Goal: Transaction & Acquisition: Purchase product/service

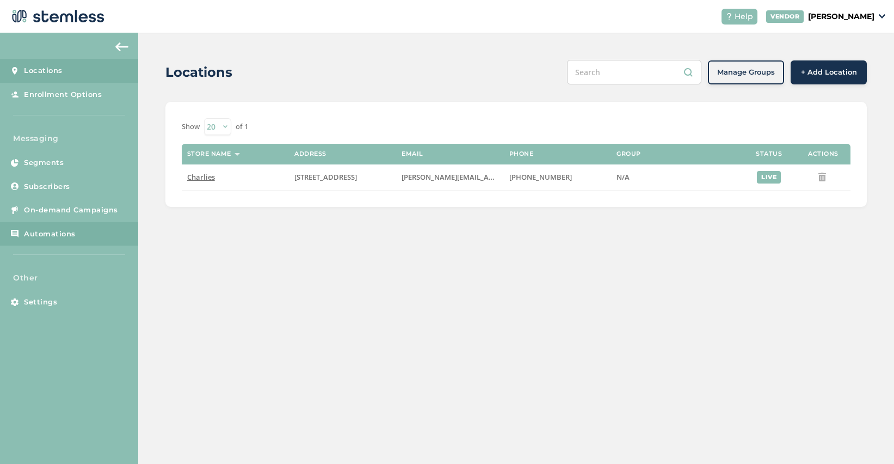
click at [46, 235] on span "Automations" at bounding box center [50, 234] width 52 height 11
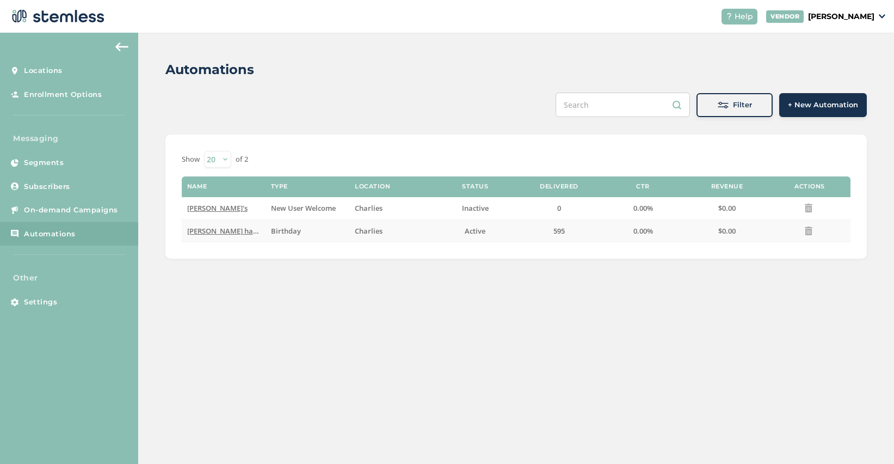
click at [229, 233] on span "[PERSON_NAME] happy birthday" at bounding box center [241, 231] width 109 height 10
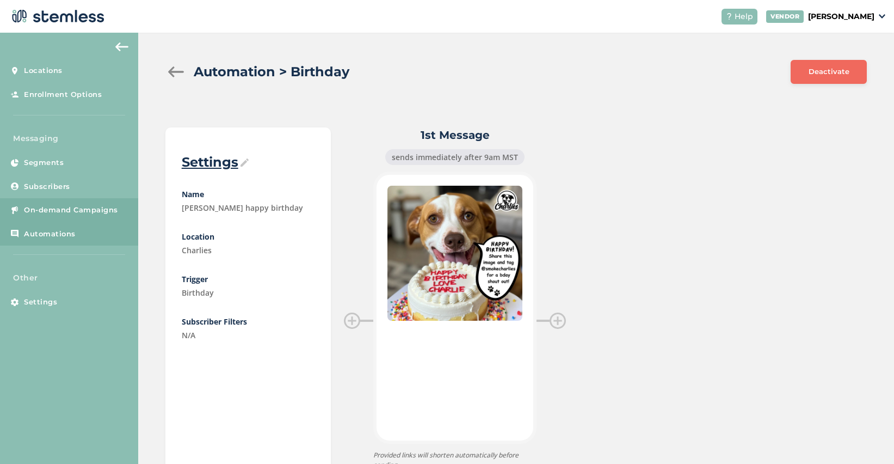
click at [56, 207] on span "On-demand Campaigns" at bounding box center [71, 210] width 94 height 11
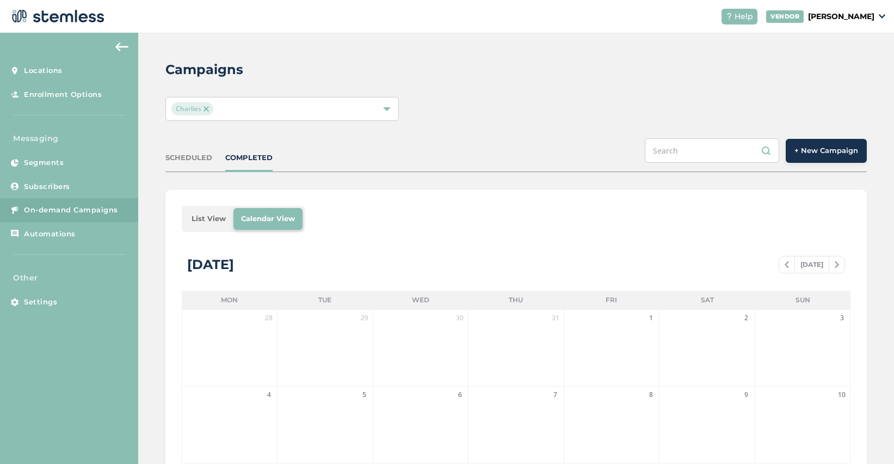
click at [812, 152] on span "+ New Campaign" at bounding box center [826, 150] width 64 height 11
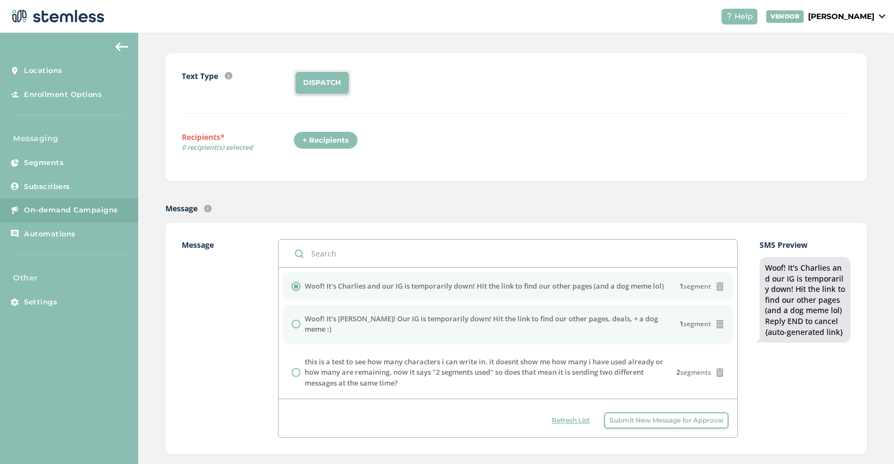
click at [311, 317] on label "Woof! It's [PERSON_NAME]! Our IG is temporarily down! Hit the link to find our …" at bounding box center [492, 323] width 375 height 21
radio input "false"
radio input "true"
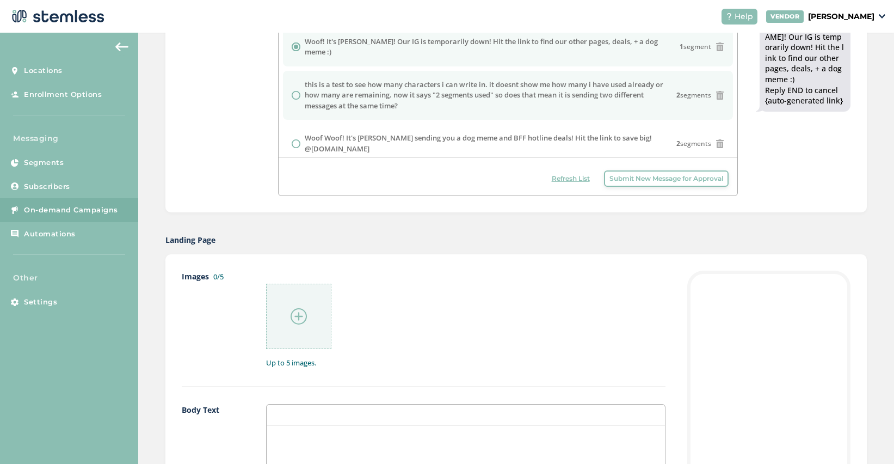
scroll to position [335, 0]
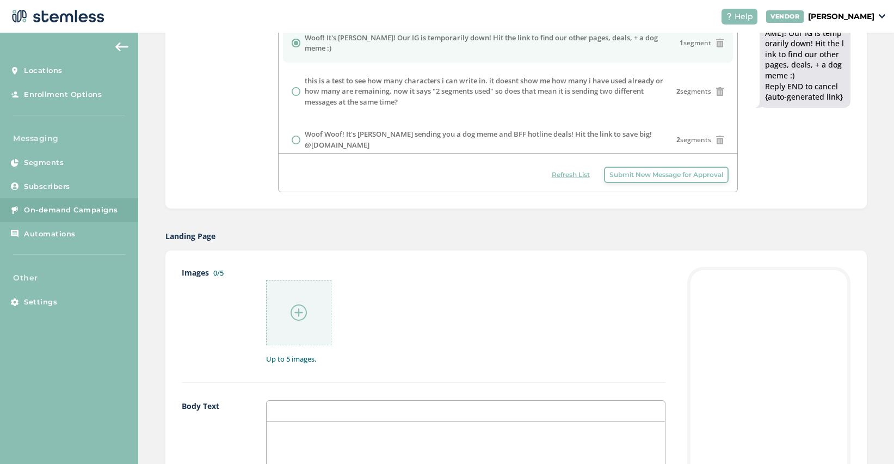
click at [300, 313] on img at bounding box center [299, 312] width 16 height 16
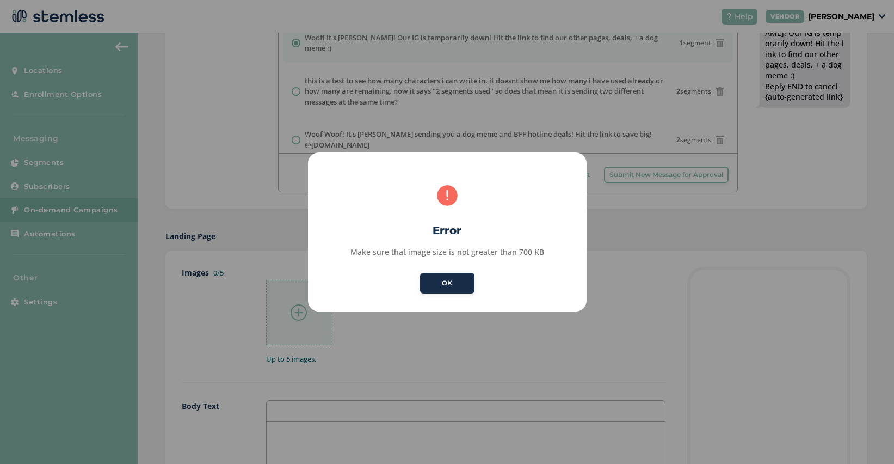
click at [451, 288] on button "OK" at bounding box center [447, 283] width 54 height 21
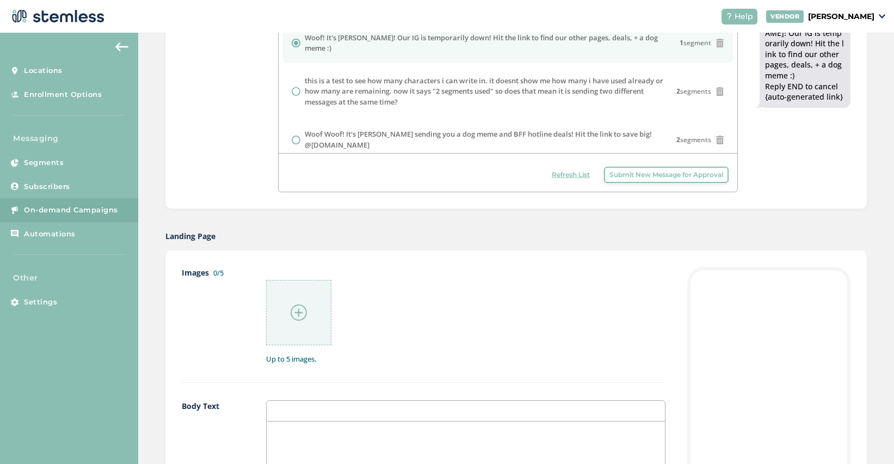
click at [300, 307] on img at bounding box center [299, 312] width 16 height 16
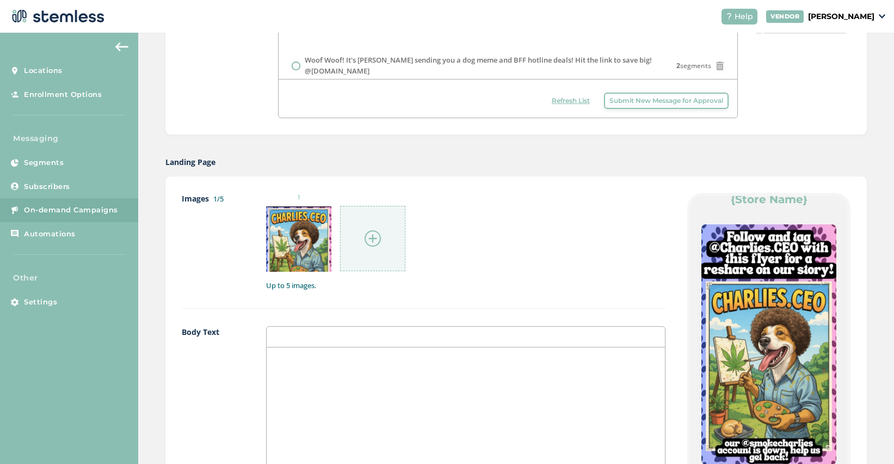
scroll to position [75, 0]
click at [371, 236] on img at bounding box center [373, 238] width 16 height 16
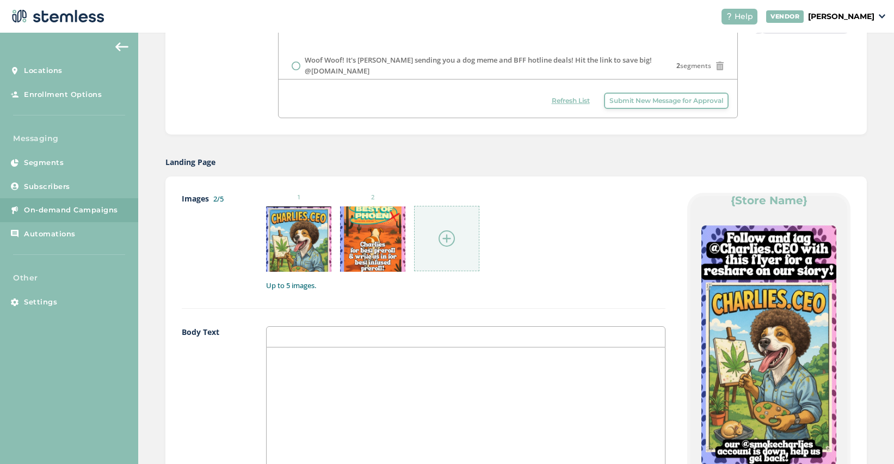
click at [444, 238] on img at bounding box center [447, 238] width 16 height 16
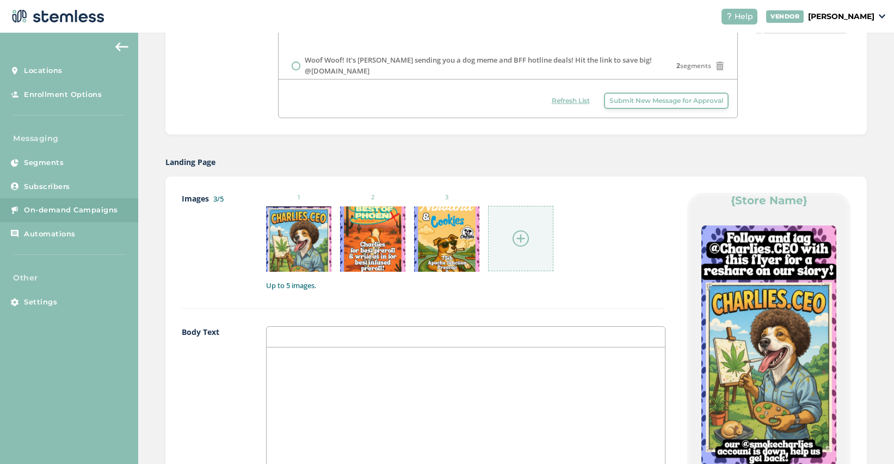
click at [528, 246] on div at bounding box center [520, 238] width 65 height 65
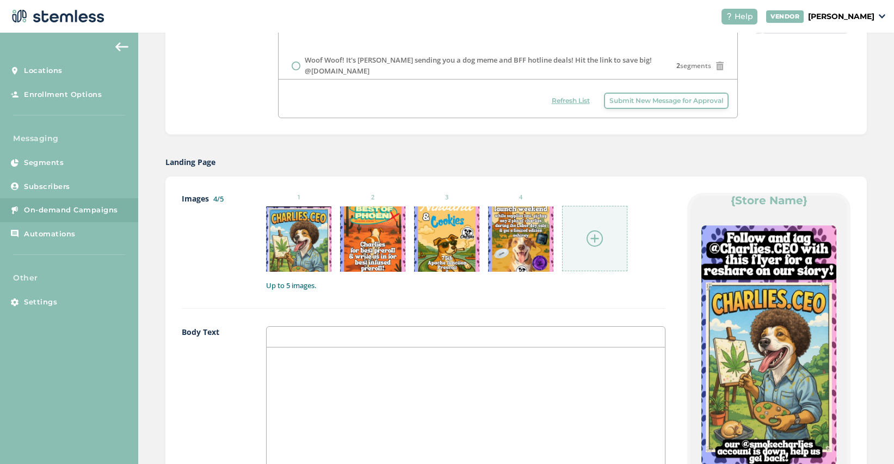
click at [591, 240] on img at bounding box center [595, 238] width 16 height 16
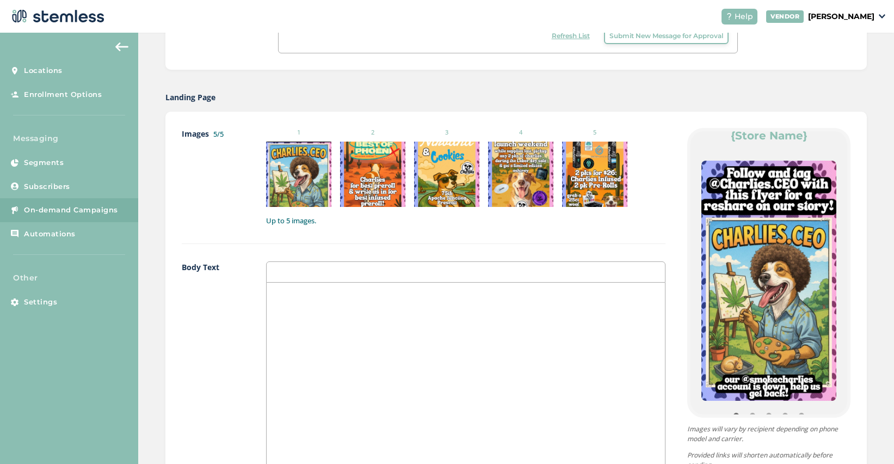
scroll to position [612, 0]
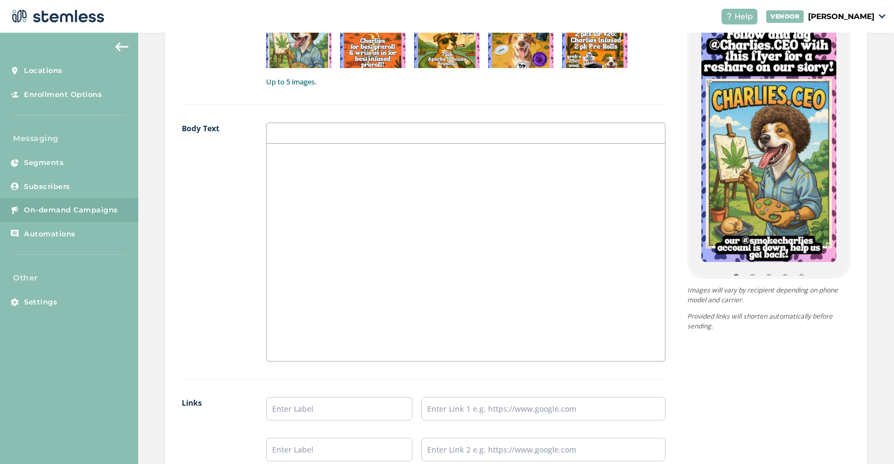
click at [408, 286] on div at bounding box center [466, 252] width 398 height 217
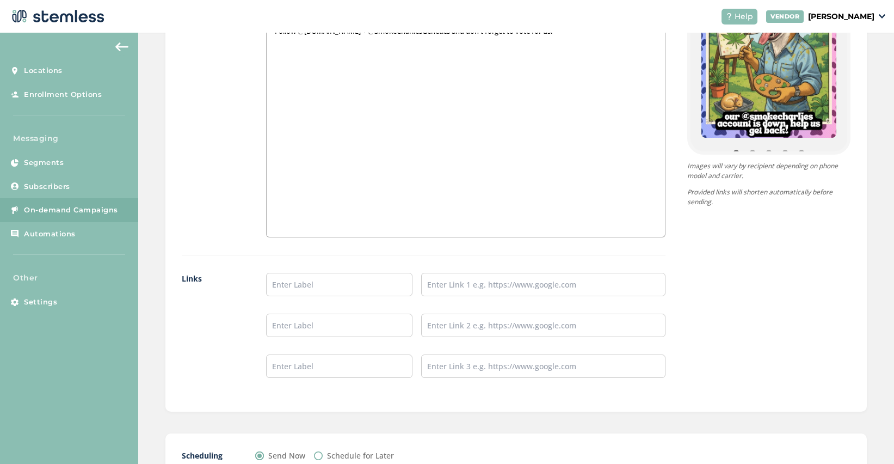
scroll to position [818, 0]
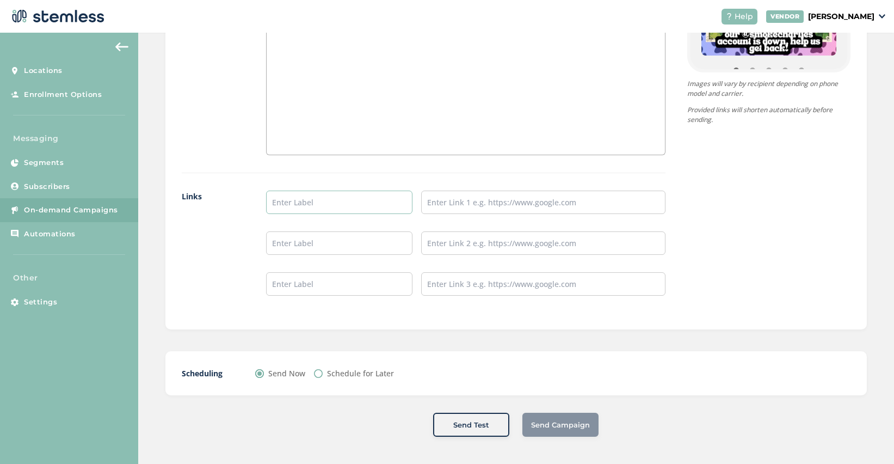
click at [344, 206] on input "text" at bounding box center [339, 201] width 146 height 23
click at [482, 203] on input "text" at bounding box center [543, 201] width 244 height 23
paste input "[URL][DOMAIN_NAME]"
type input "[URL][DOMAIN_NAME]"
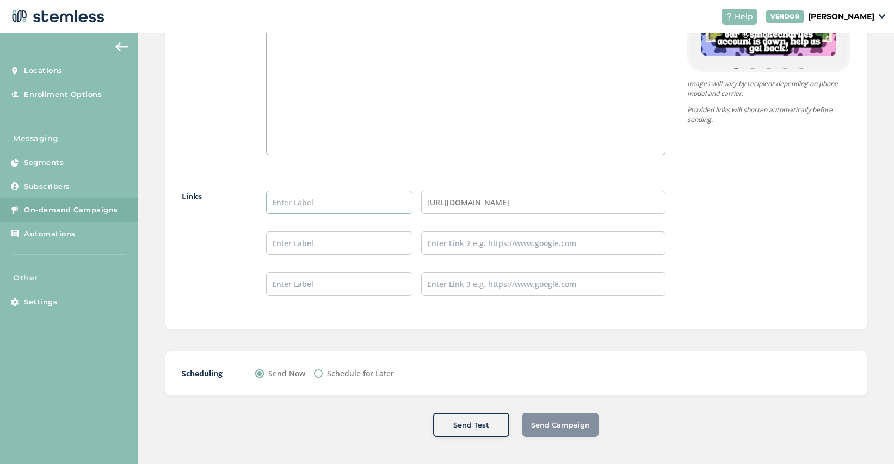
click at [352, 205] on input "text" at bounding box center [339, 201] width 146 height 23
type input "Vote For [PERSON_NAME]!"
click at [351, 244] on input "text" at bounding box center [339, 242] width 146 height 23
drag, startPoint x: 354, startPoint y: 245, endPoint x: 299, endPoint y: 244, distance: 55.0
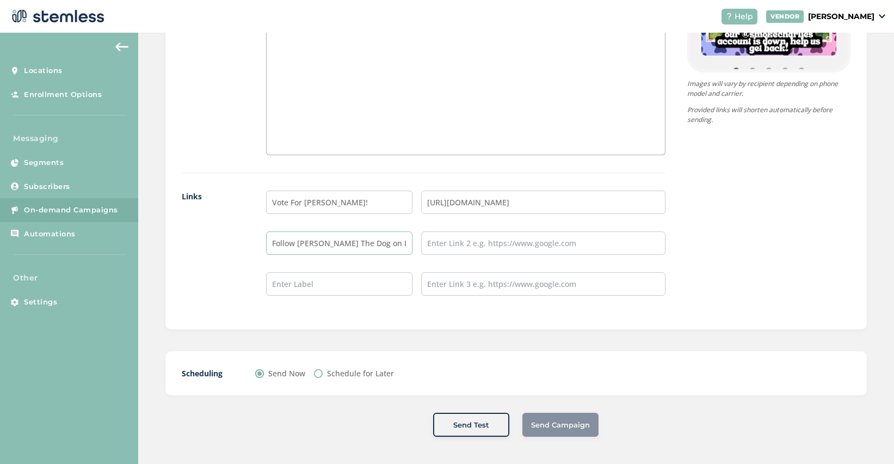
click at [298, 244] on input "Follow [PERSON_NAME] The Dog on Instagram" at bounding box center [339, 242] width 146 height 23
type input "Follow @[DOMAIN_NAME] on Instagram"
click at [451, 242] on input "text" at bounding box center [543, 242] width 244 height 23
type input "[URL][DOMAIN_NAME][DOMAIN_NAME]"
click at [372, 285] on input "text" at bounding box center [339, 283] width 146 height 23
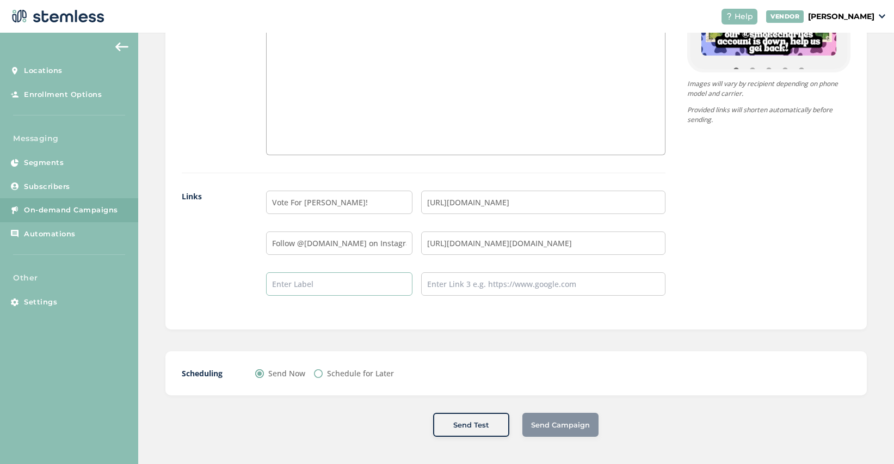
type input "Learn more about our genetics"
click at [457, 283] on input "text" at bounding box center [543, 283] width 244 height 23
type input "[URL][DOMAIN_NAME]"
drag, startPoint x: 383, startPoint y: 285, endPoint x: 207, endPoint y: 270, distance: 176.9
click at [207, 270] on div "Links Vote For [PERSON_NAME]! [URL][DOMAIN_NAME] Follow @[DOMAIN_NAME] on Insta…" at bounding box center [424, 251] width 484 height 122
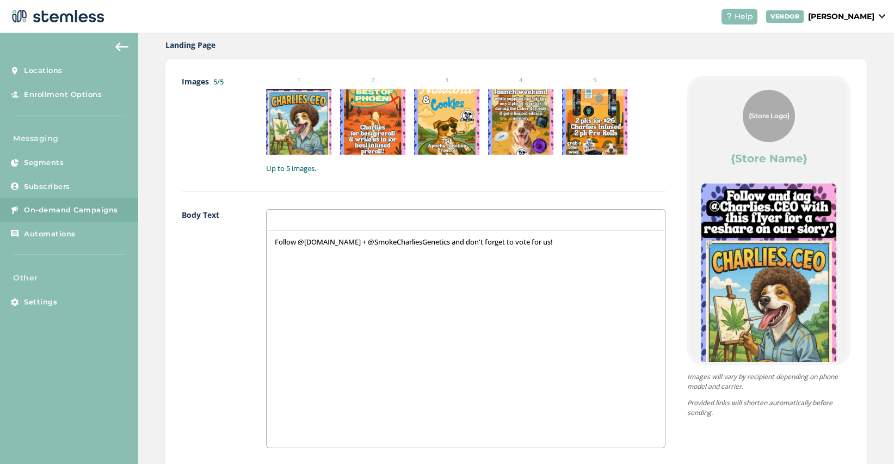
type input "Follow @SmokeCharliesGenetics on Instagram"
click at [771, 148] on div "{Store Logo} {Store Name}" at bounding box center [768, 128] width 135 height 76
click at [771, 134] on div "{Store Logo}" at bounding box center [769, 116] width 52 height 52
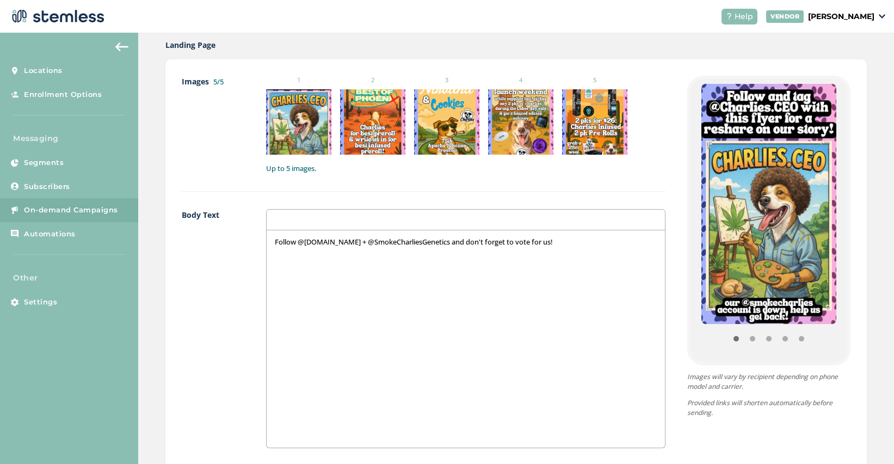
scroll to position [100, 0]
click at [754, 337] on button "Item 1" at bounding box center [752, 338] width 16 height 16
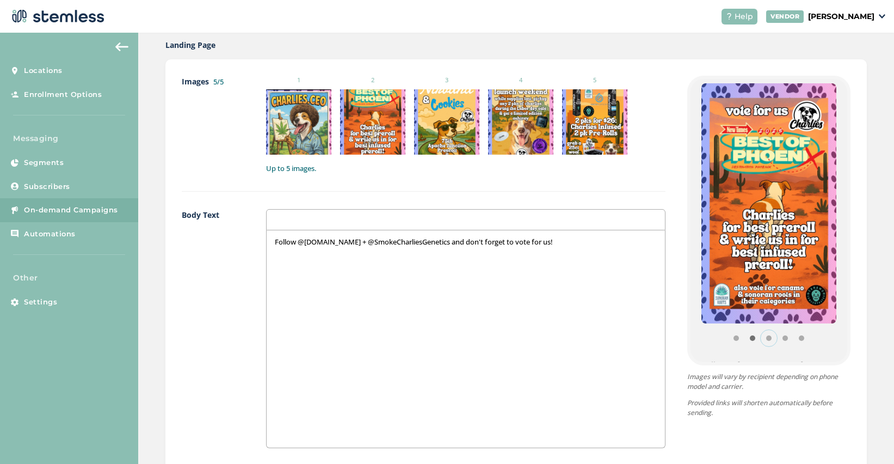
click at [770, 335] on button "Item 2" at bounding box center [769, 338] width 16 height 16
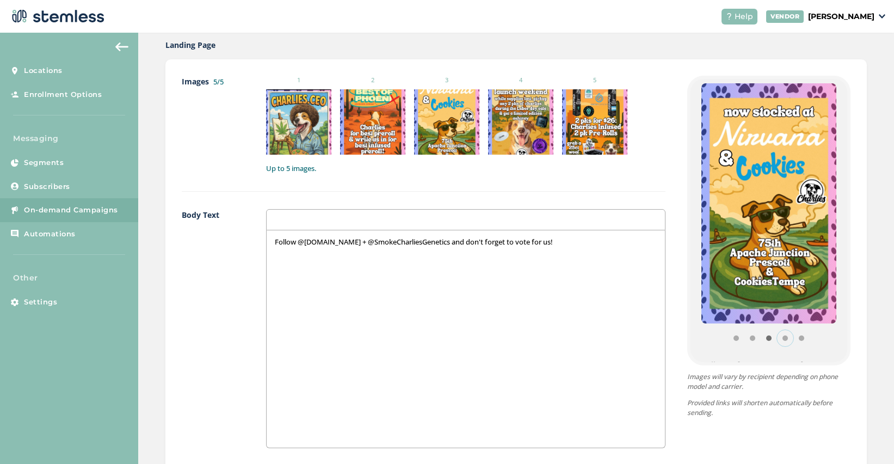
click at [786, 338] on button "Item 3" at bounding box center [785, 338] width 16 height 16
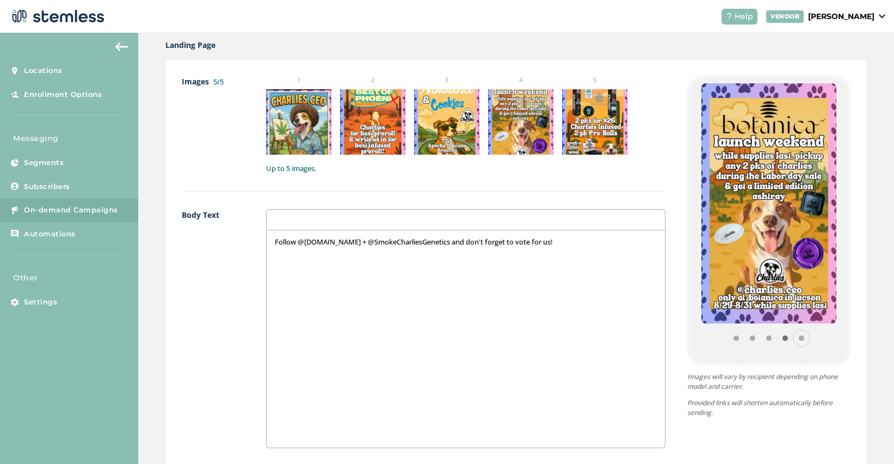
click at [803, 338] on button "Item 4" at bounding box center [801, 338] width 16 height 16
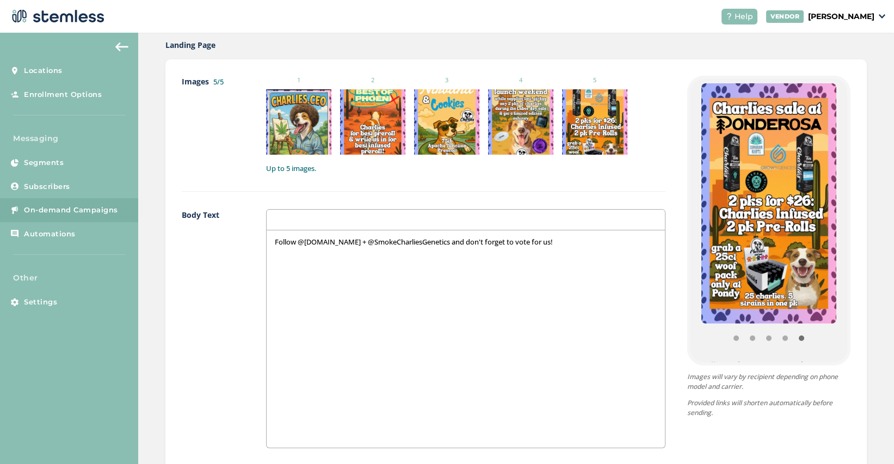
click at [584, 247] on div "Follow @[DOMAIN_NAME] + @SmokeCharliesGenetics and don't forget to vote for us!" at bounding box center [466, 338] width 398 height 217
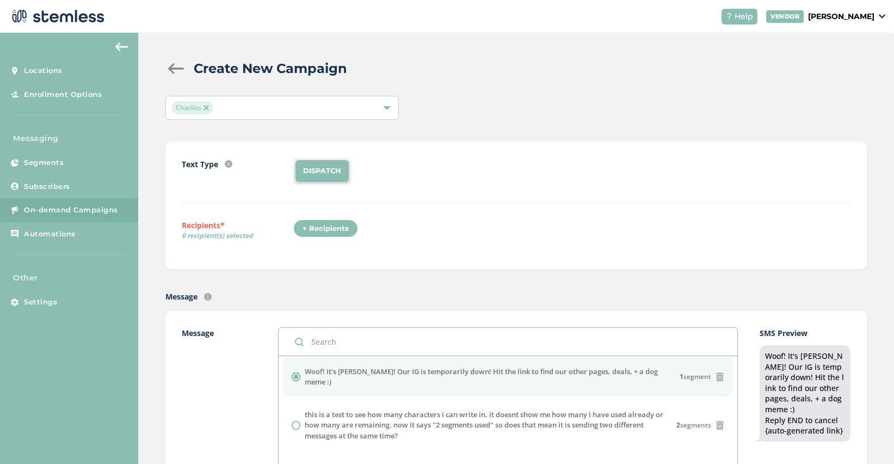
scroll to position [0, 0]
click at [330, 226] on div "+ Recipients" at bounding box center [325, 229] width 65 height 18
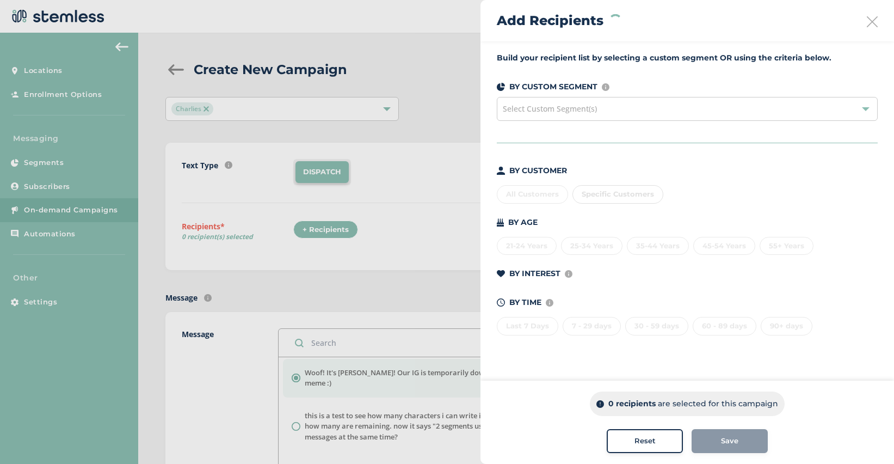
click at [595, 109] on span "Select Custom Segment(s)" at bounding box center [550, 108] width 94 height 10
click at [618, 194] on span "Specific Customers" at bounding box center [618, 193] width 72 height 9
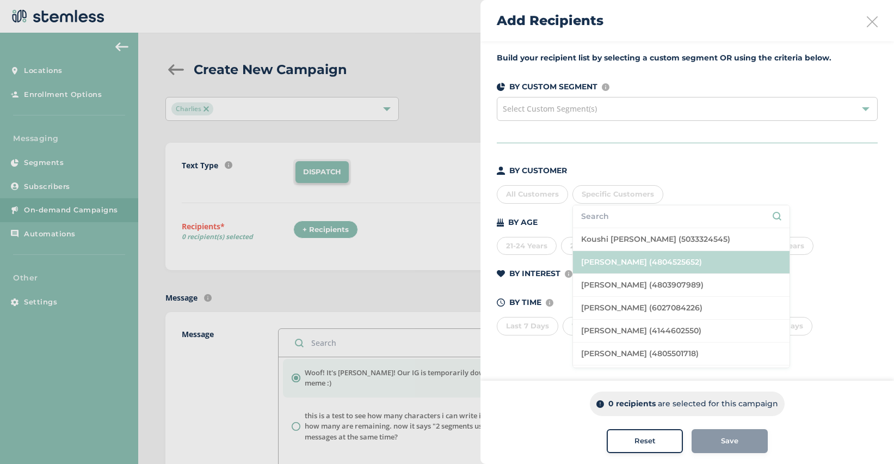
click at [623, 261] on li "[PERSON_NAME] (4804525652)" at bounding box center [681, 262] width 217 height 23
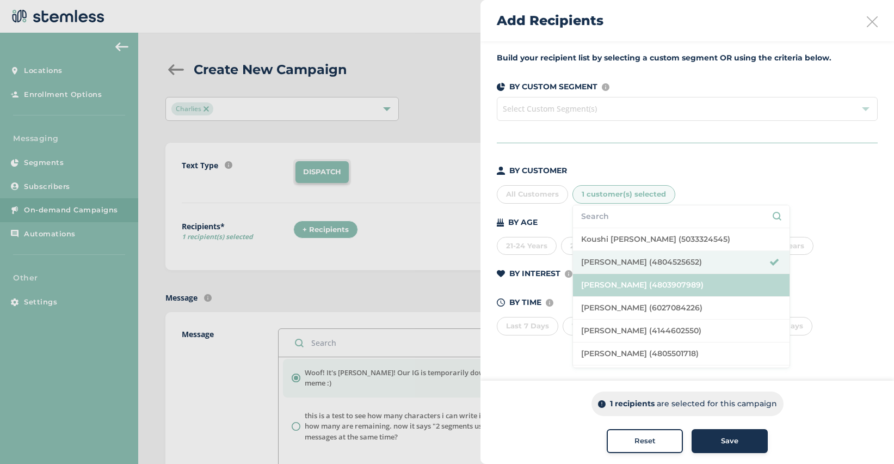
click at [622, 287] on li "[PERSON_NAME] (4803907989)" at bounding box center [681, 285] width 217 height 23
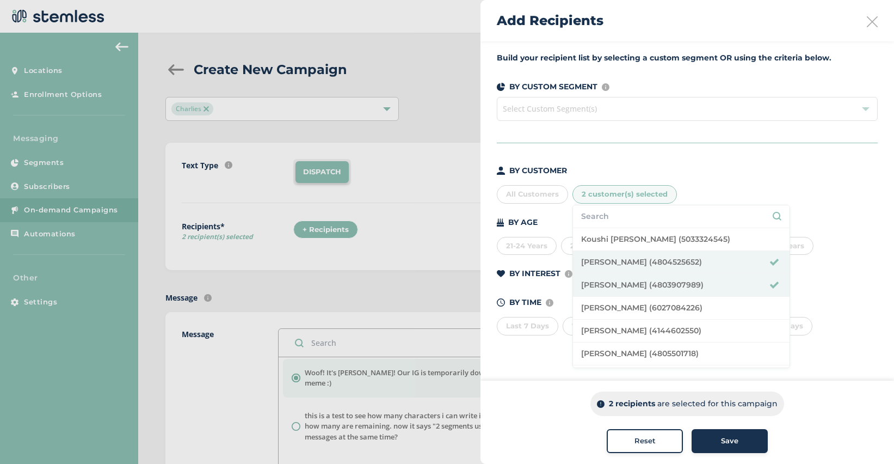
click at [629, 215] on input "text" at bounding box center [681, 216] width 200 height 11
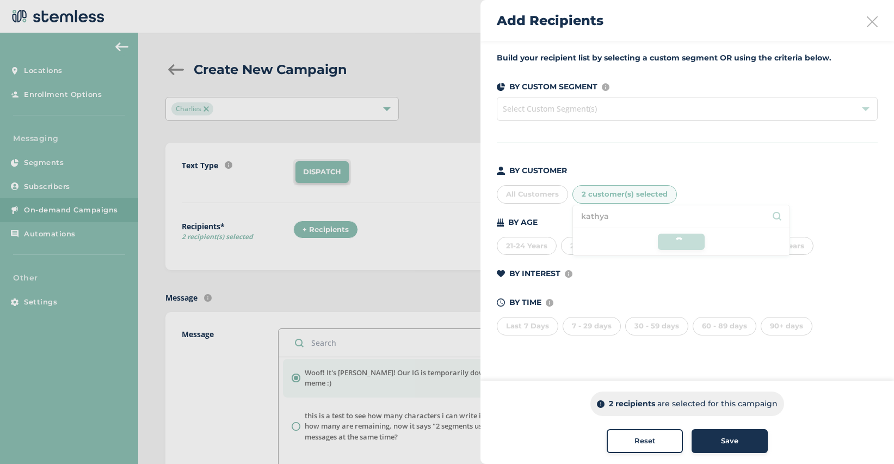
click at [672, 221] on li "kathya" at bounding box center [681, 216] width 217 height 23
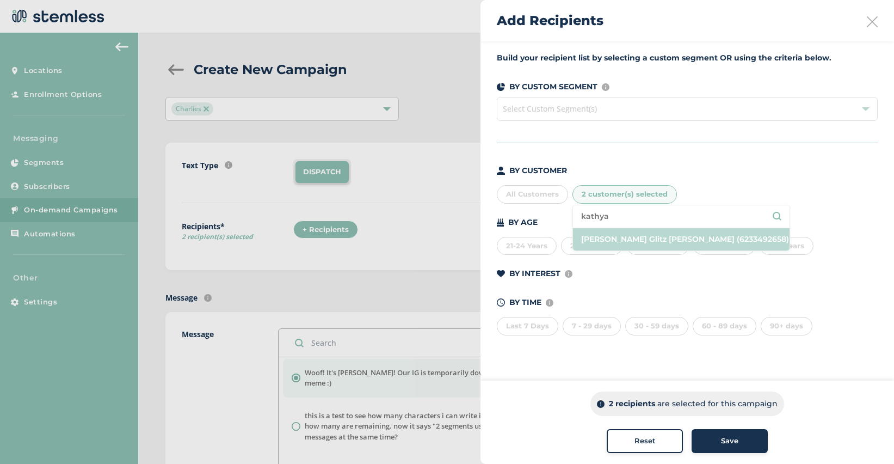
click at [661, 236] on li "[PERSON_NAME] Glitz [PERSON_NAME] (6233492658)" at bounding box center [681, 239] width 217 height 22
click at [752, 217] on input "kathya" at bounding box center [681, 216] width 200 height 11
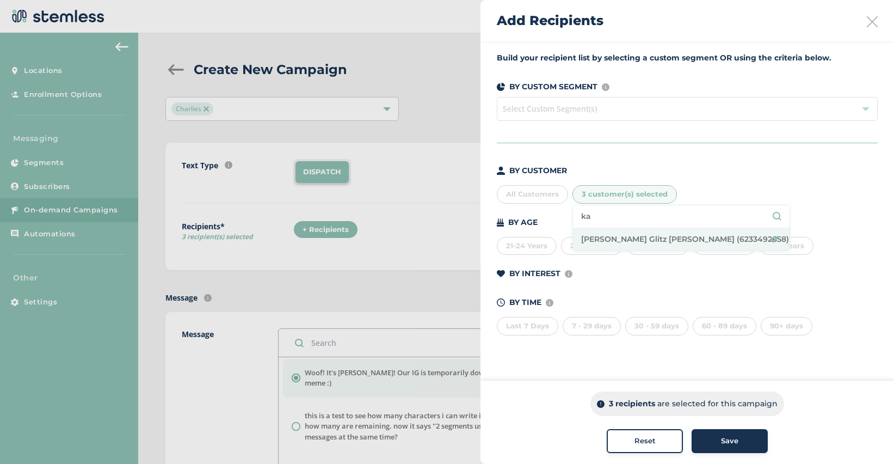
type input "k"
type input "[PERSON_NAME]"
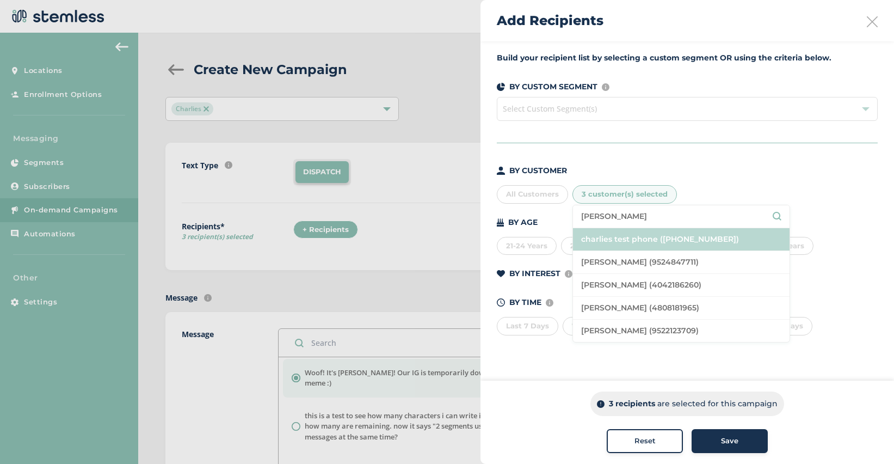
click at [669, 233] on li "charlies test phone ([PHONE_NUMBER])" at bounding box center [681, 239] width 217 height 23
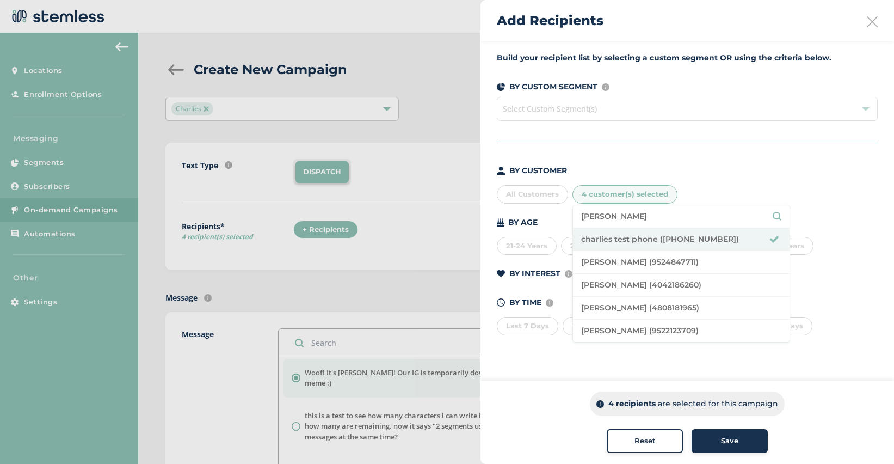
click at [738, 440] on div "Save" at bounding box center [729, 440] width 59 height 11
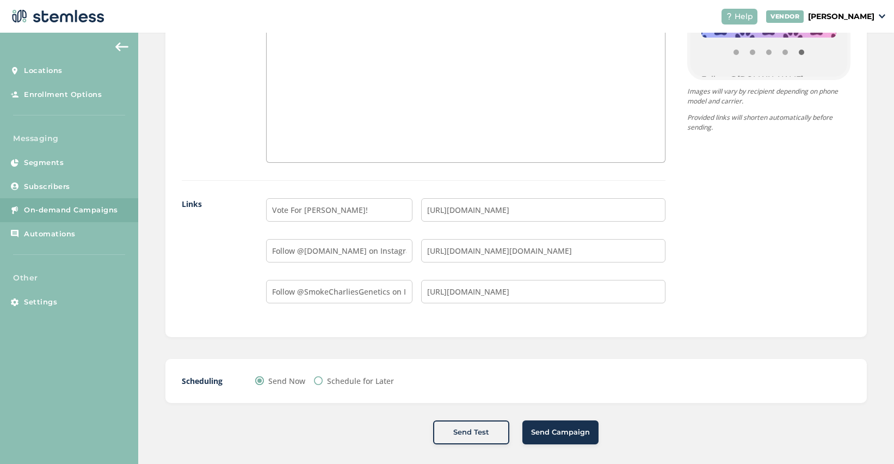
scroll to position [843, 0]
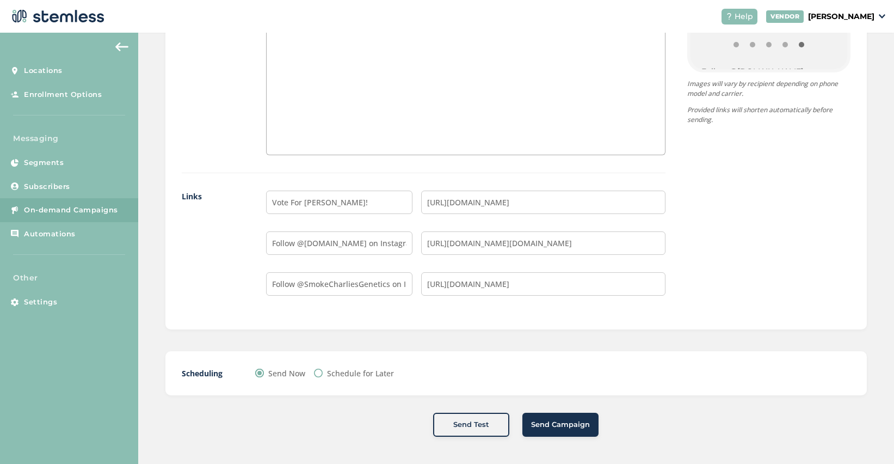
click at [554, 420] on span "Send Campaign" at bounding box center [560, 424] width 59 height 11
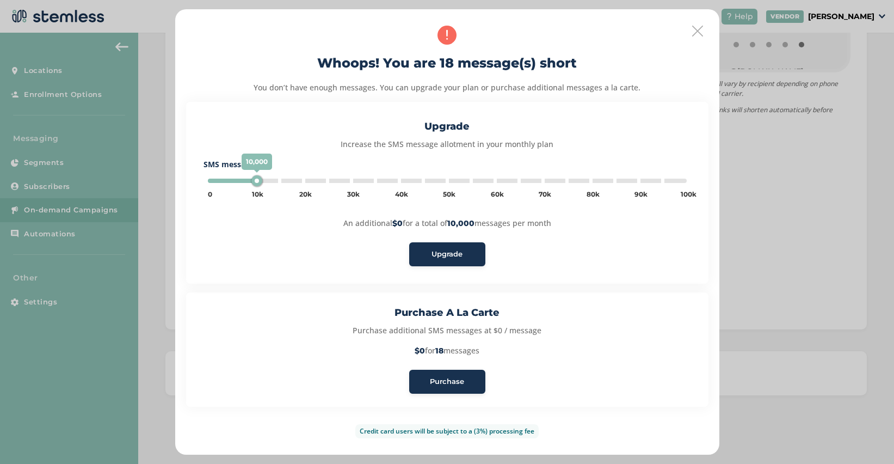
type input "5000"
click at [449, 385] on span "Purchase" at bounding box center [447, 381] width 34 height 11
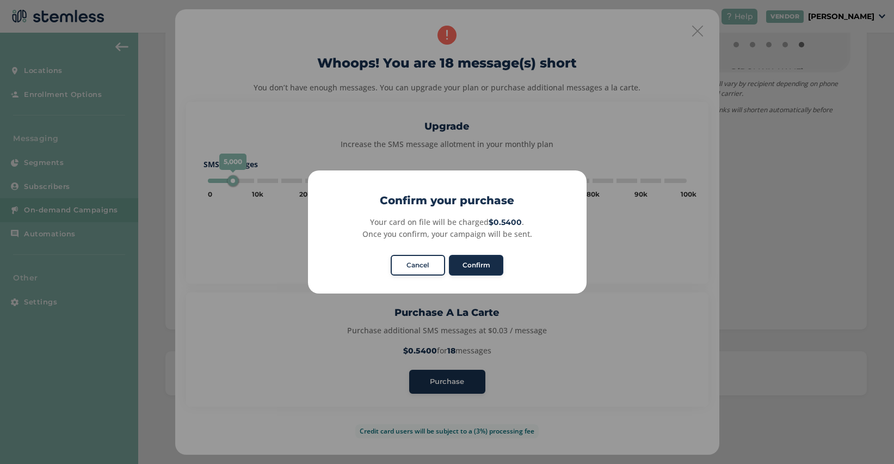
click at [489, 268] on button "Confirm" at bounding box center [476, 265] width 54 height 21
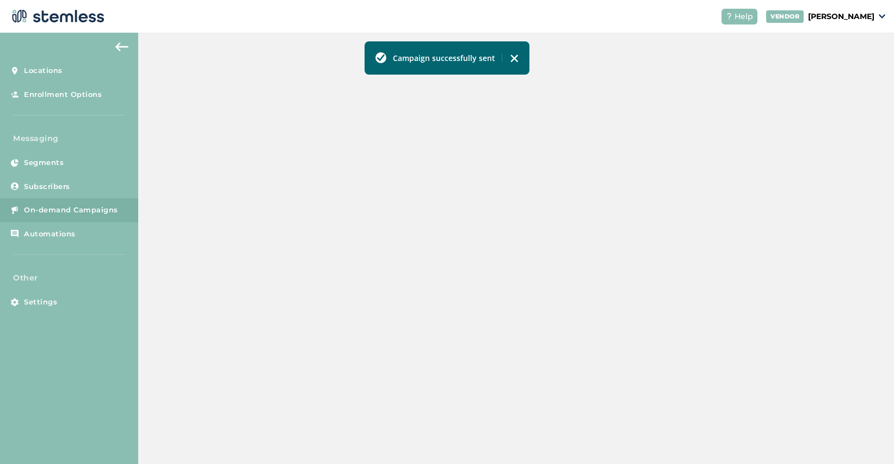
scroll to position [273, 0]
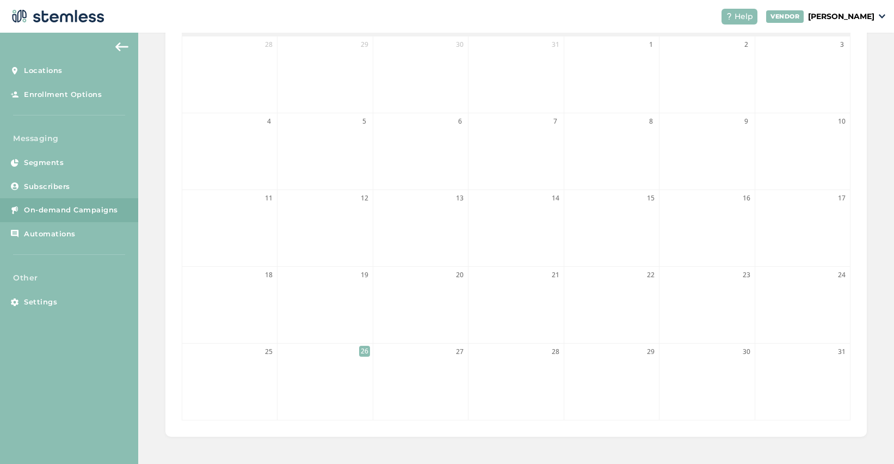
click at [58, 209] on span "On-demand Campaigns" at bounding box center [71, 210] width 94 height 11
click at [336, 360] on li "26" at bounding box center [324, 381] width 95 height 76
click at [74, 205] on span "On-demand Campaigns" at bounding box center [71, 210] width 94 height 11
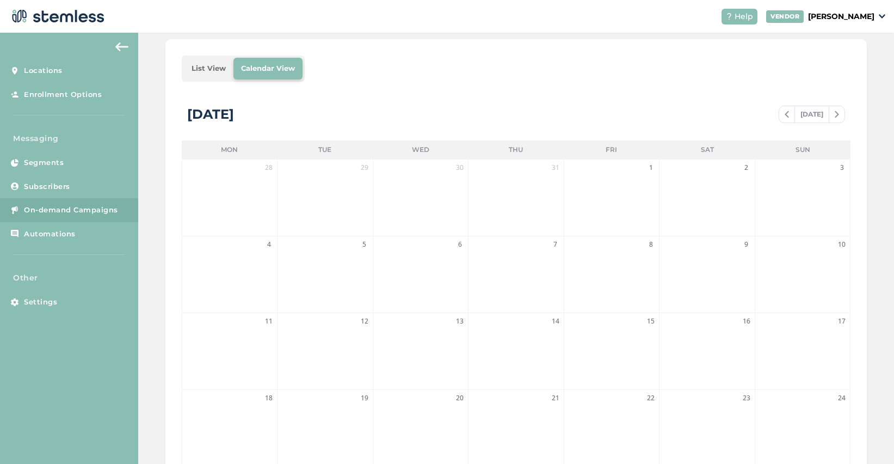
scroll to position [0, 0]
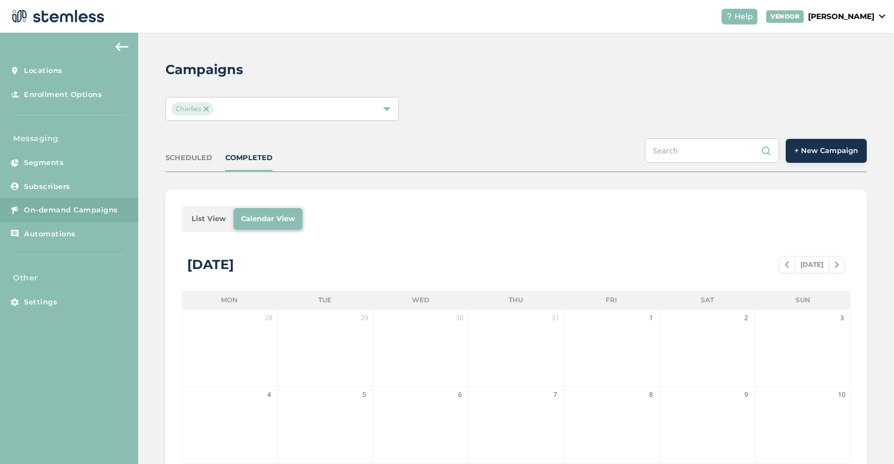
click at [820, 144] on button "+ New Campaign" at bounding box center [826, 151] width 81 height 24
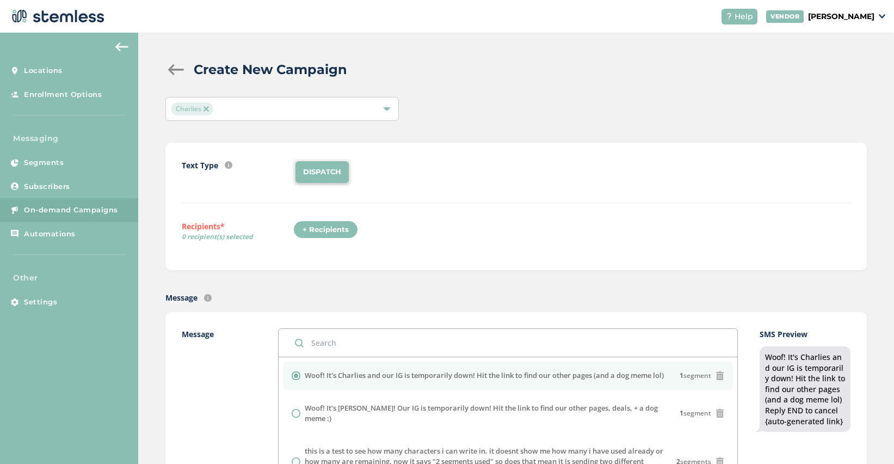
scroll to position [181, 0]
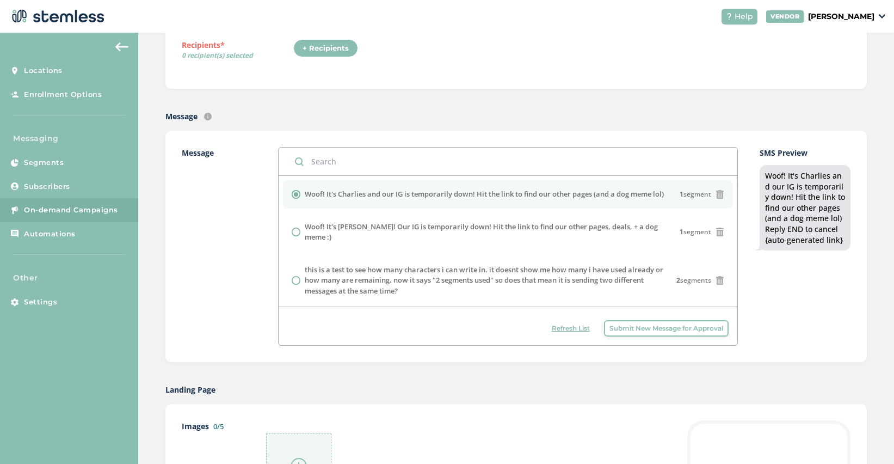
click at [634, 329] on span "Submit New Message for Approval" at bounding box center [666, 328] width 114 height 10
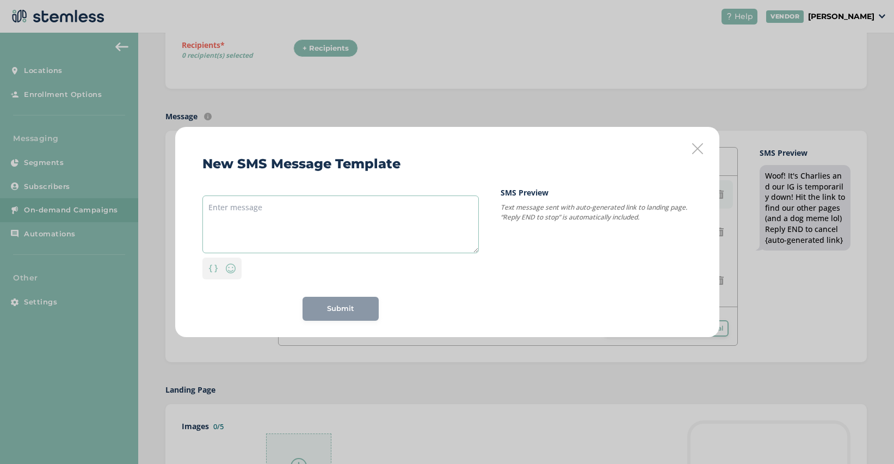
click at [392, 234] on textarea at bounding box center [340, 224] width 276 height 58
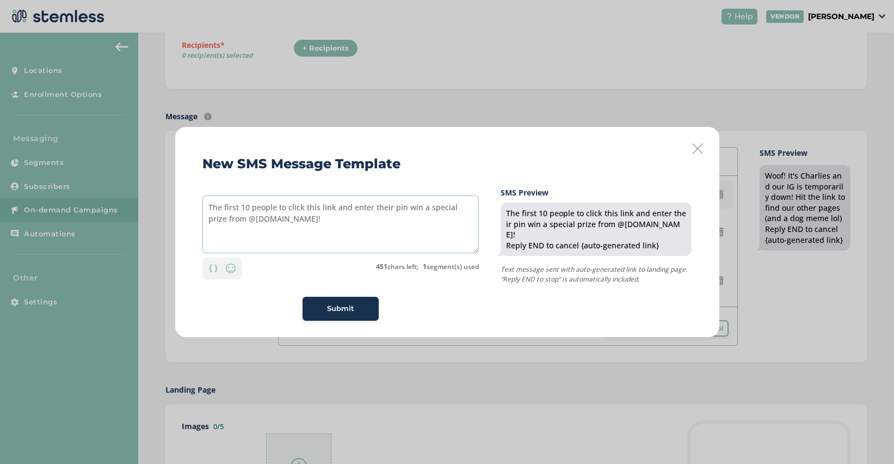
type textarea "The first 10 people to click this link and enter their pin win a special prize …"
click at [341, 304] on span "Submit" at bounding box center [340, 308] width 27 height 11
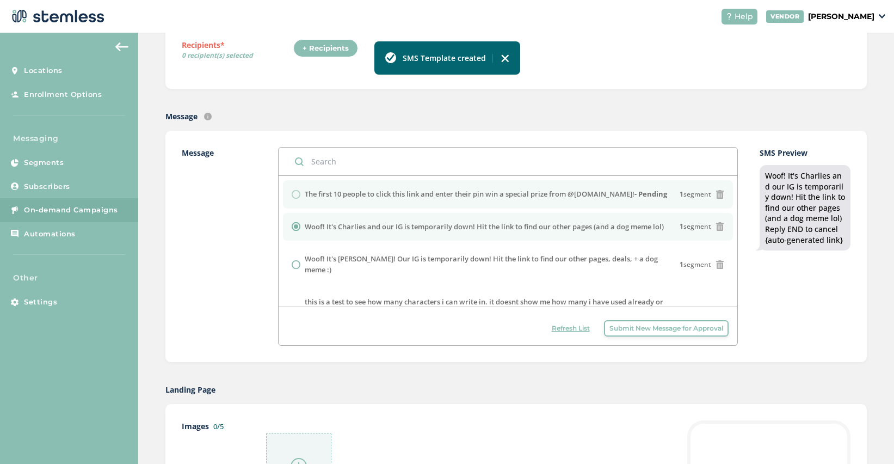
click at [503, 190] on label "The first 10 people to click this link and enter their pin win a special prize …" at bounding box center [486, 194] width 362 height 11
click at [298, 198] on div "The first 10 people to click this link and enter their pin win a special prize …" at bounding box center [508, 194] width 433 height 11
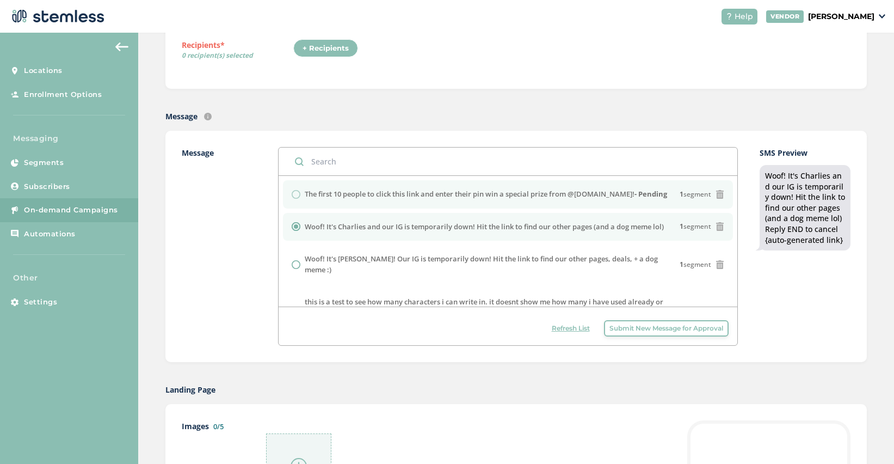
click at [297, 192] on div "The first 10 people to click this link and enter their pin win a special prize …" at bounding box center [508, 194] width 433 height 11
click at [398, 193] on label "The first 10 people to click this link and enter their pin win a special prize …" at bounding box center [486, 194] width 362 height 11
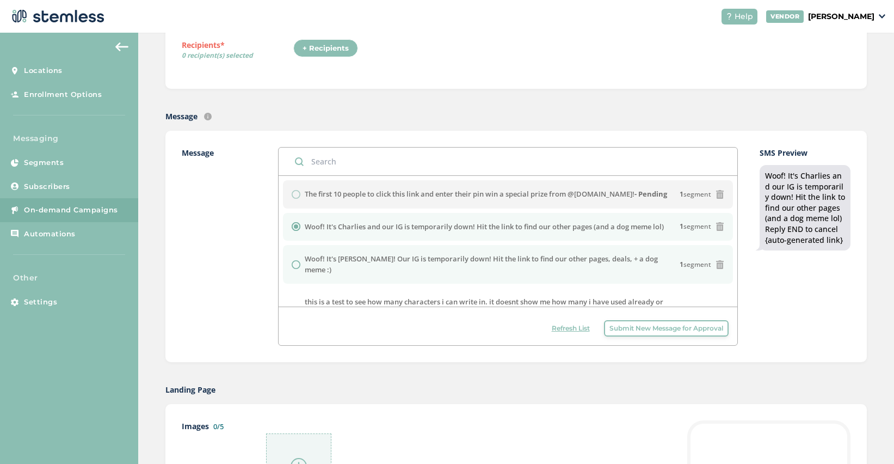
click at [303, 260] on div at bounding box center [298, 264] width 13 height 9
radio input "false"
radio input "true"
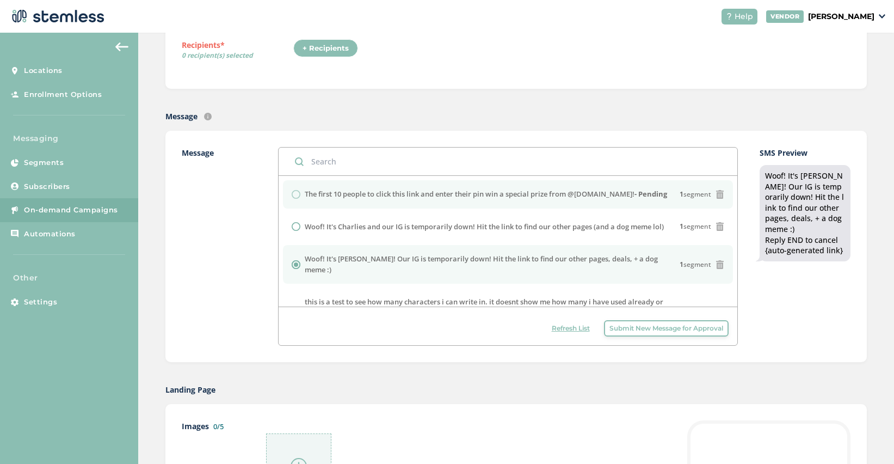
click at [304, 192] on div "The first 10 people to click this link and enter their pin win a special prize …" at bounding box center [508, 194] width 433 height 11
click at [635, 324] on span "Submit New Message for Approval" at bounding box center [666, 328] width 114 height 10
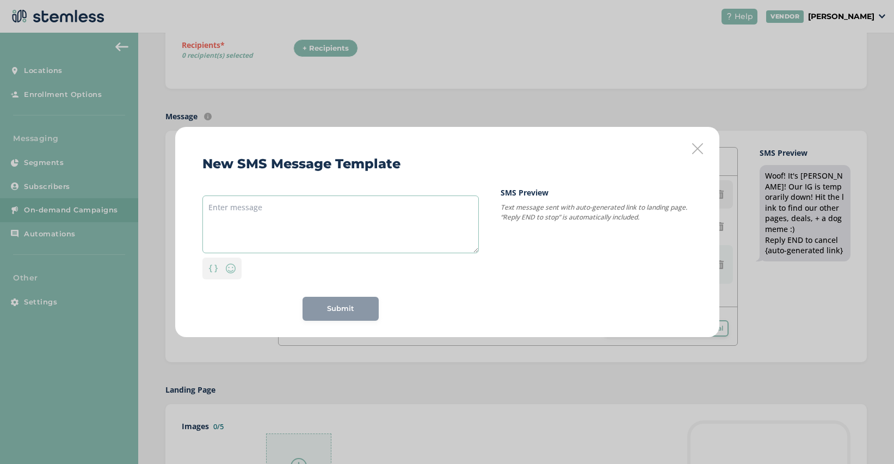
click at [394, 213] on textarea at bounding box center [340, 224] width 276 height 58
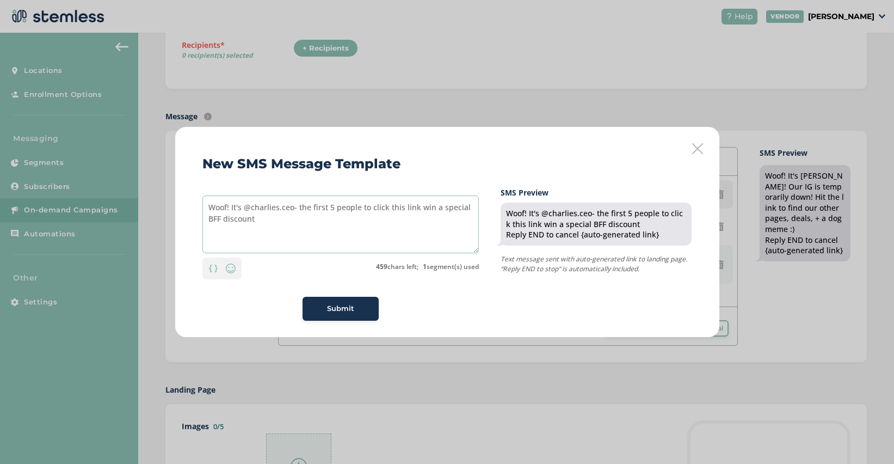
click at [420, 206] on textarea "Woof! It's @charlies.ceo- the first 5 people to click this link win a special B…" at bounding box center [340, 224] width 276 height 58
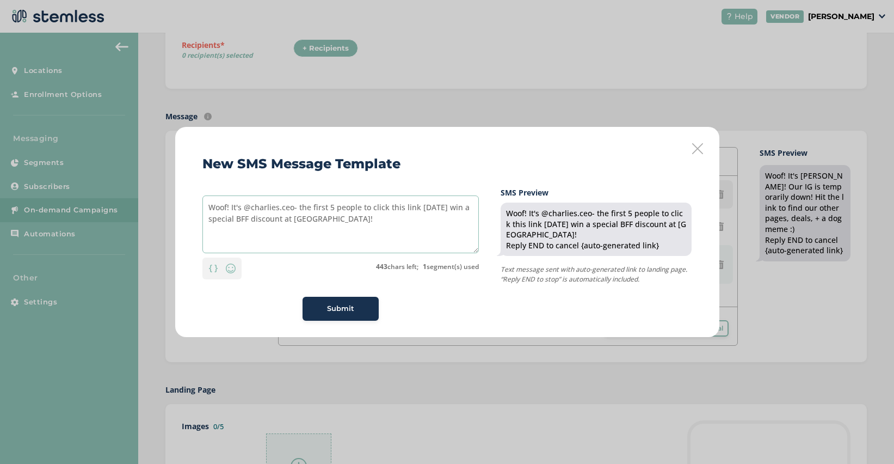
type textarea "Woof! It's @charlies.ceo- the first 5 people to click this link [DATE] win a sp…"
click at [341, 307] on span "Submit" at bounding box center [340, 308] width 27 height 11
